Goal: Navigation & Orientation: Find specific page/section

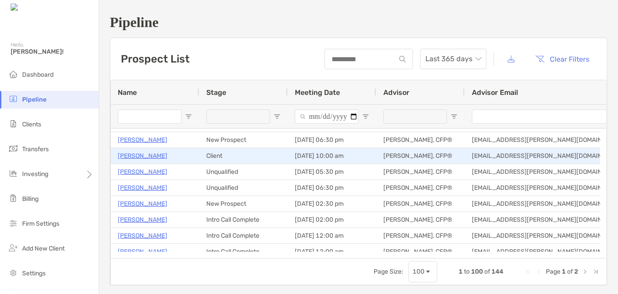
scroll to position [149, 0]
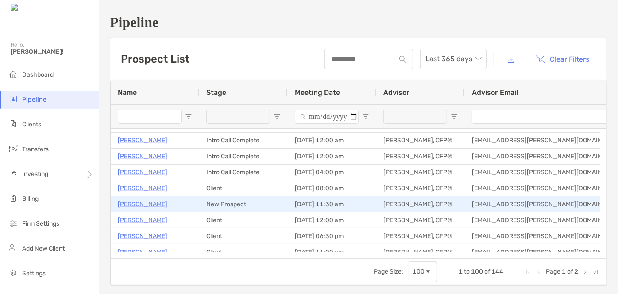
click at [143, 201] on p "[PERSON_NAME]" at bounding box center [143, 203] width 50 height 11
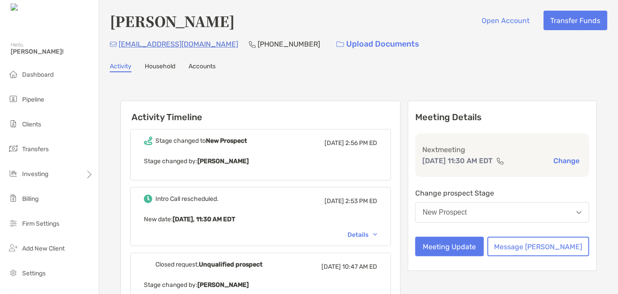
click at [163, 65] on link "Household" at bounding box center [160, 67] width 31 height 10
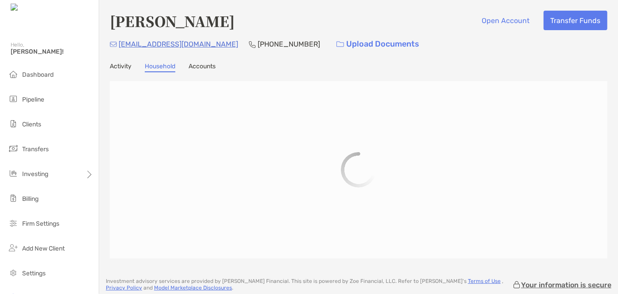
click at [122, 65] on link "Activity" at bounding box center [121, 67] width 22 height 10
